Goal: Find specific page/section: Find specific page/section

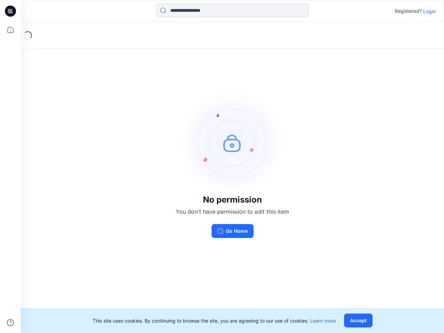
click at [222, 166] on img at bounding box center [232, 143] width 104 height 104
click at [11, 11] on icon at bounding box center [11, 11] width 3 height 0
click at [10, 30] on icon at bounding box center [10, 29] width 15 height 15
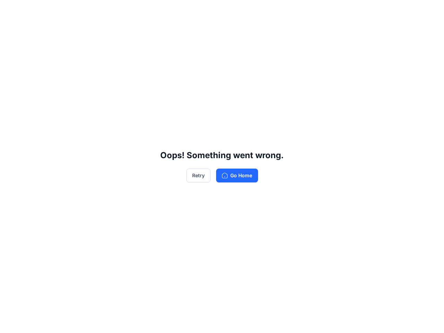
click at [10, 322] on div "Oops! Something went wrong. Retry Go Home" at bounding box center [222, 166] width 444 height 333
click at [232, 10] on div "Oops! Something went wrong. Retry Go Home" at bounding box center [222, 166] width 444 height 333
click at [429, 11] on div "Oops! Something went wrong. Retry Go Home" at bounding box center [222, 166] width 444 height 333
click at [359, 320] on div "Oops! Something went wrong. Retry Go Home" at bounding box center [222, 166] width 444 height 333
